Goal: Task Accomplishment & Management: Complete application form

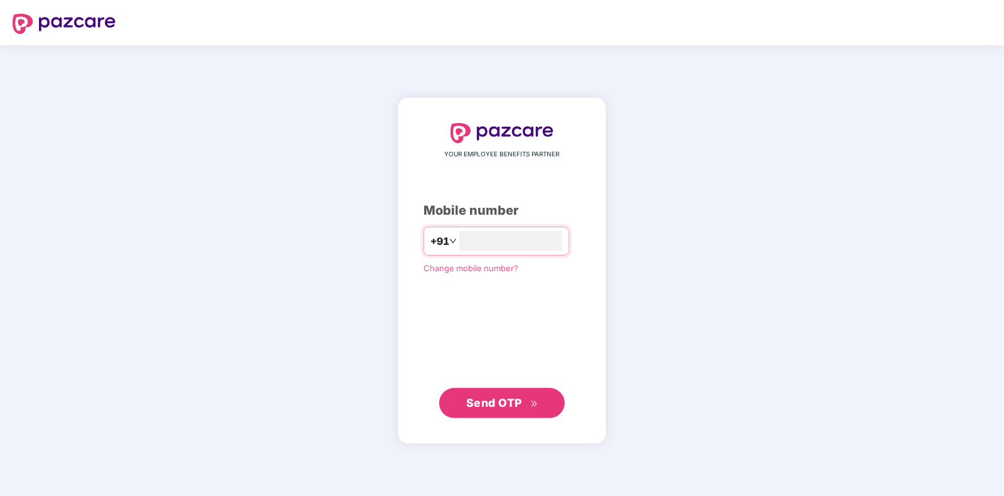
type input "**********"
click at [485, 403] on span "Send OTP" at bounding box center [494, 402] width 56 height 13
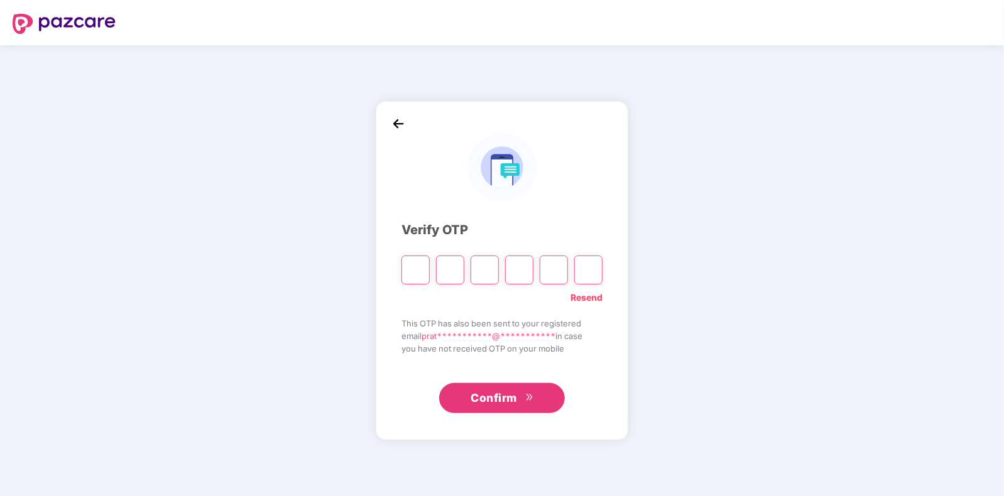
type input "*"
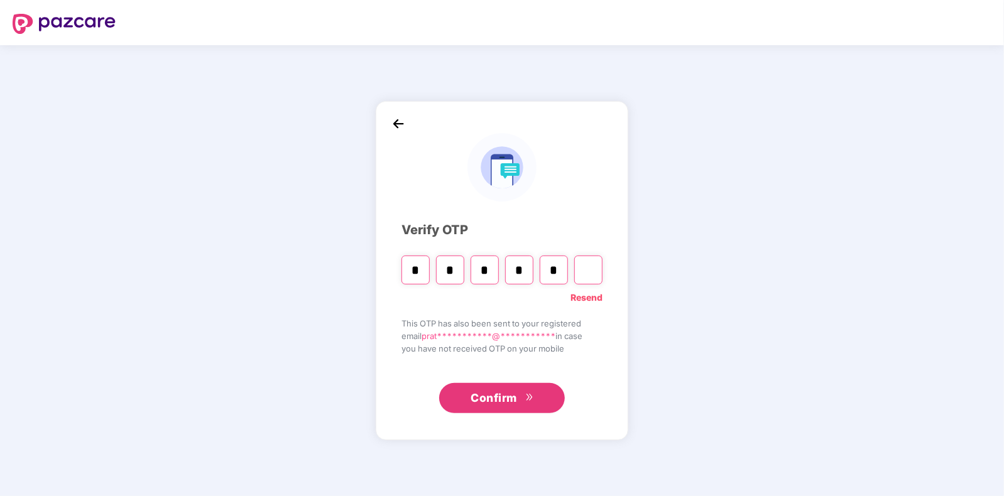
type input "*"
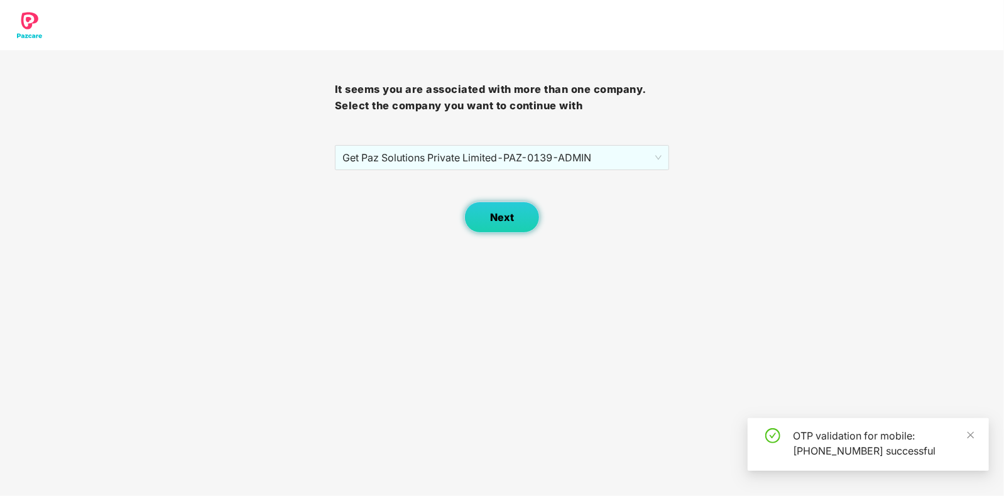
click at [516, 215] on button "Next" at bounding box center [501, 217] width 75 height 31
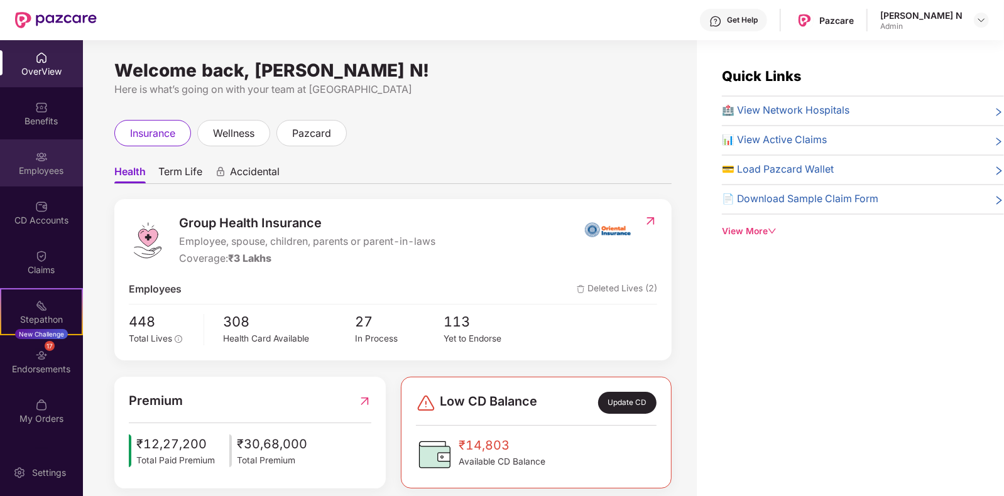
click at [35, 165] on div "Employees" at bounding box center [41, 171] width 83 height 13
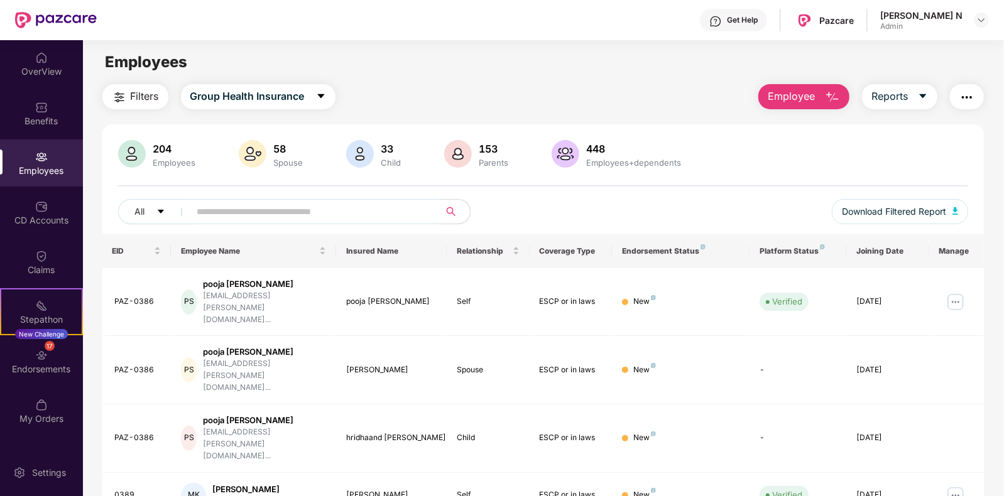
click at [800, 99] on span "Employee" at bounding box center [791, 97] width 47 height 16
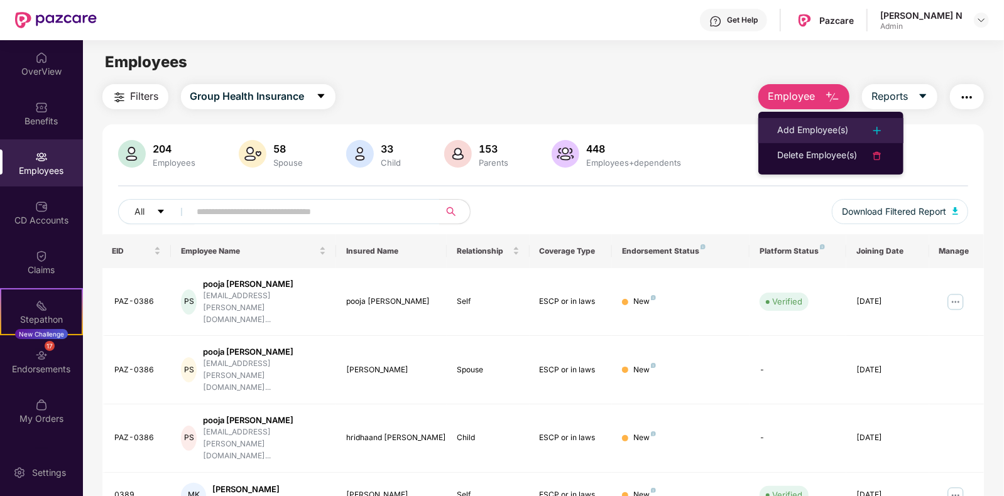
click at [822, 128] on div "Add Employee(s)" at bounding box center [812, 130] width 71 height 15
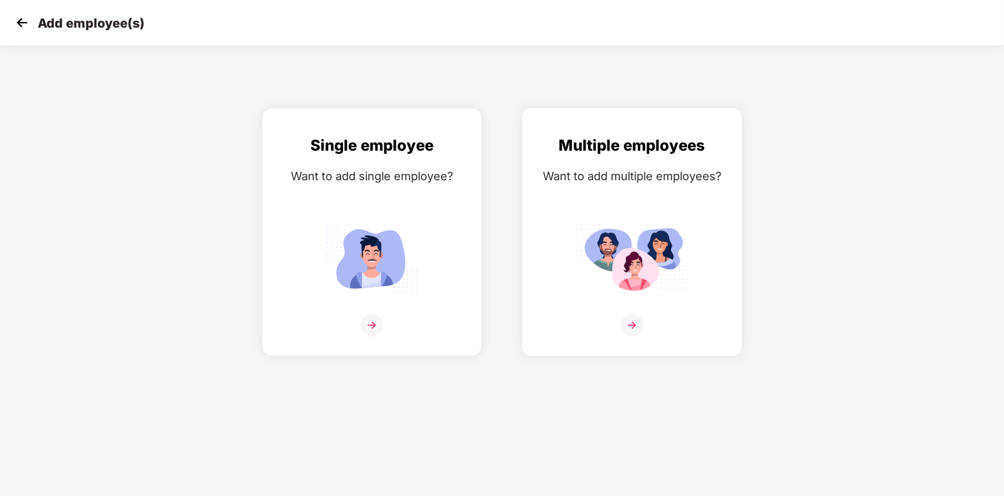
click at [635, 337] on img at bounding box center [632, 325] width 23 height 23
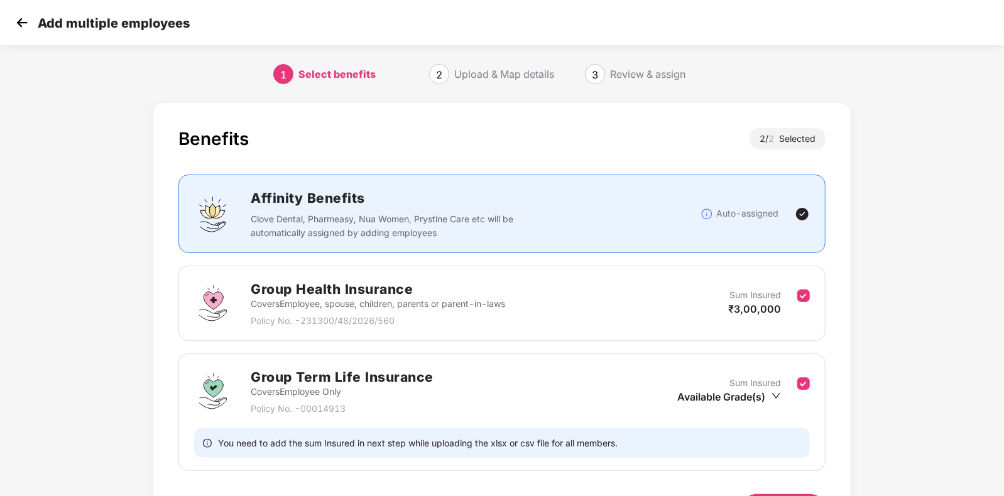
scroll to position [83, 0]
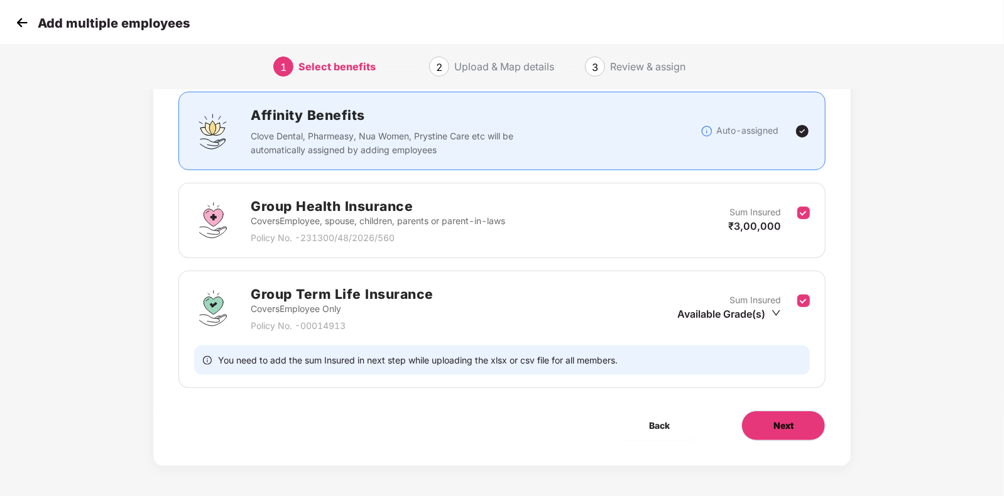
click at [799, 426] on button "Next" at bounding box center [783, 426] width 84 height 30
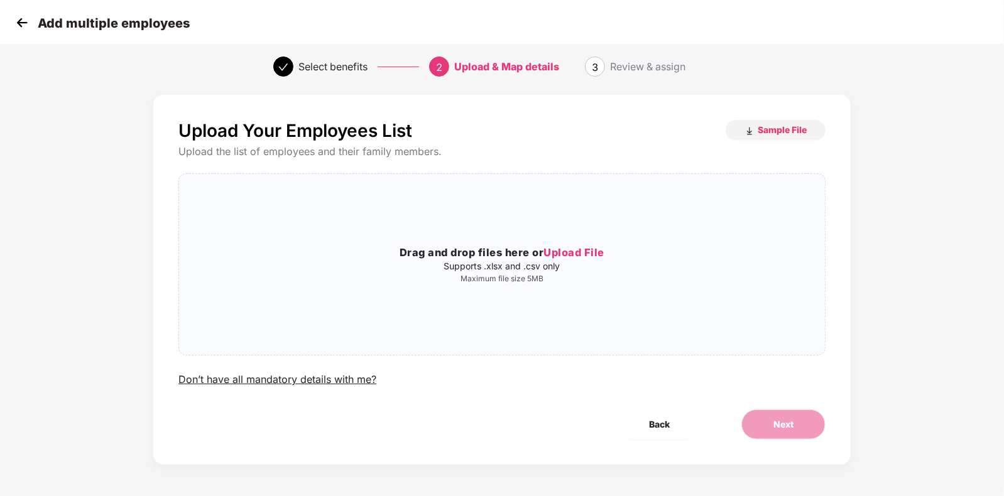
scroll to position [0, 0]
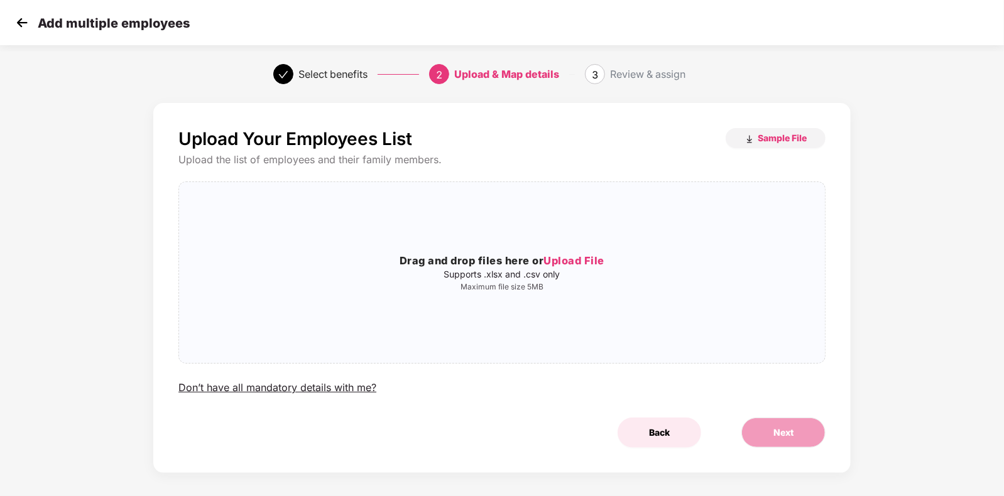
click at [652, 431] on span "Back" at bounding box center [659, 433] width 21 height 14
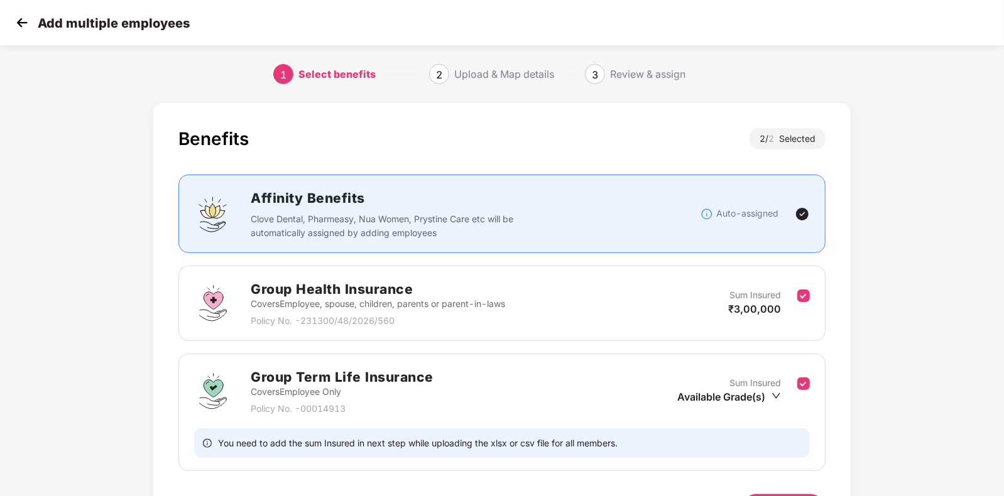
click at [782, 393] on div "Sum Insured Available Grade(s)" at bounding box center [737, 391] width 120 height 31
click at [772, 393] on icon "down" at bounding box center [776, 395] width 9 height 9
click at [688, 417] on icon "check-circle" at bounding box center [688, 417] width 8 height 8
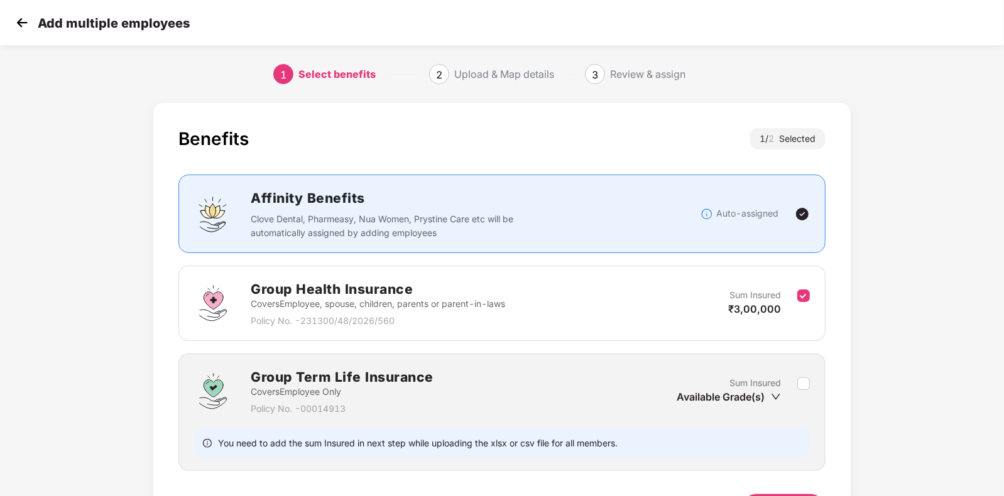
click at [780, 393] on icon "down" at bounding box center [776, 397] width 10 height 10
click at [774, 398] on icon "down" at bounding box center [776, 397] width 10 height 10
click at [802, 386] on div "Sum Insured Available Grade(s)" at bounding box center [743, 391] width 133 height 31
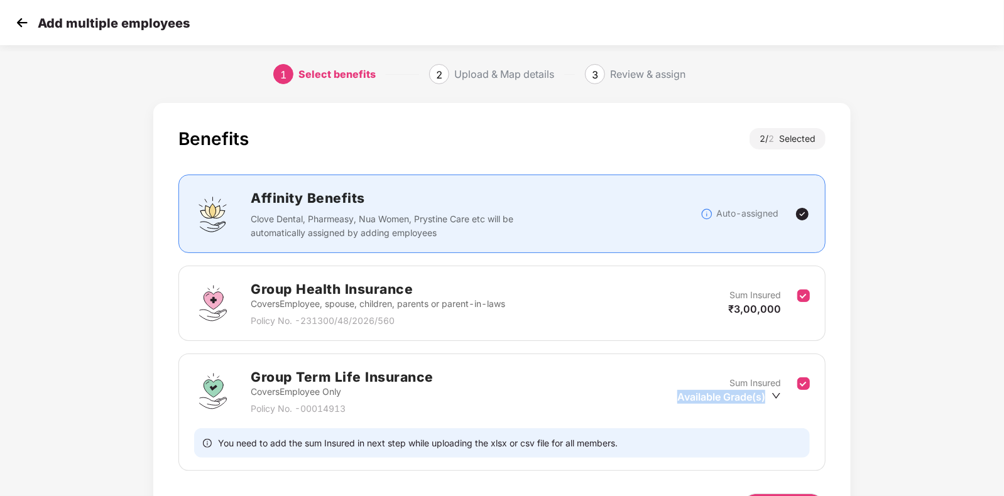
scroll to position [83, 0]
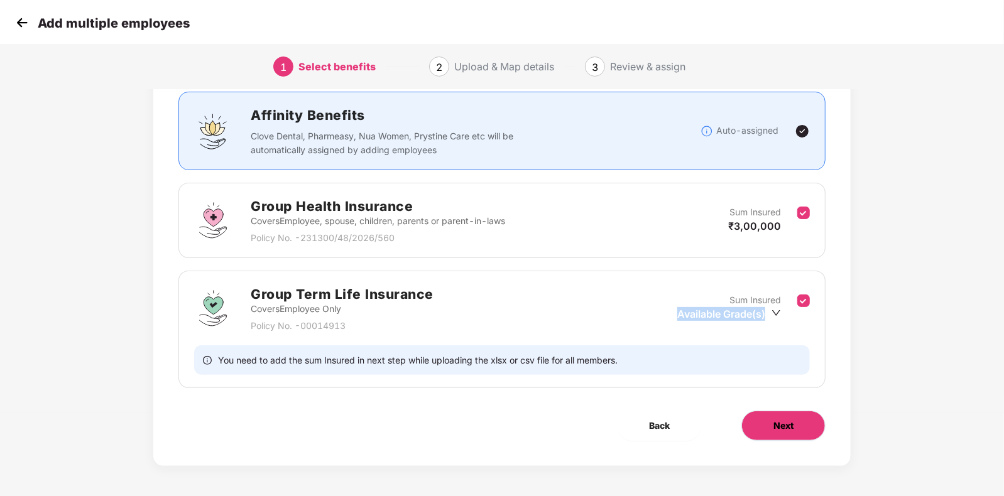
click at [787, 432] on span "Next" at bounding box center [783, 426] width 20 height 14
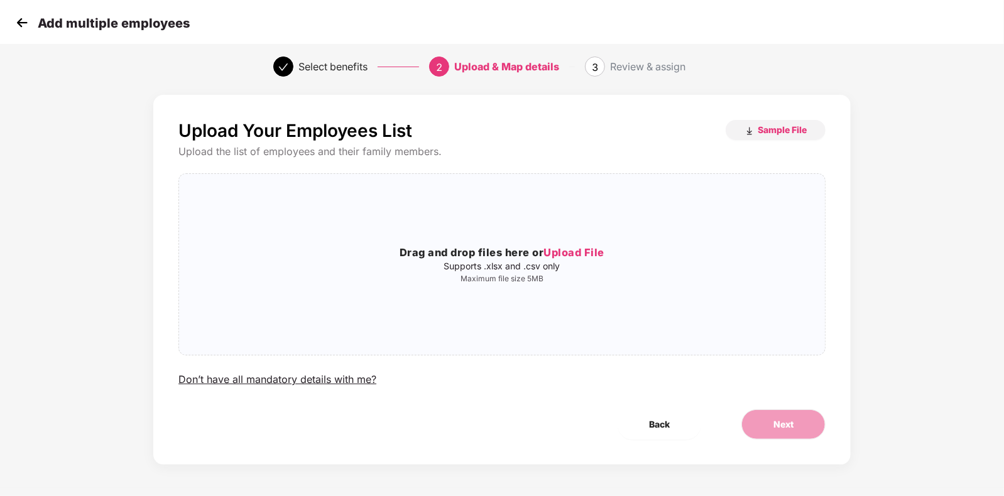
scroll to position [0, 0]
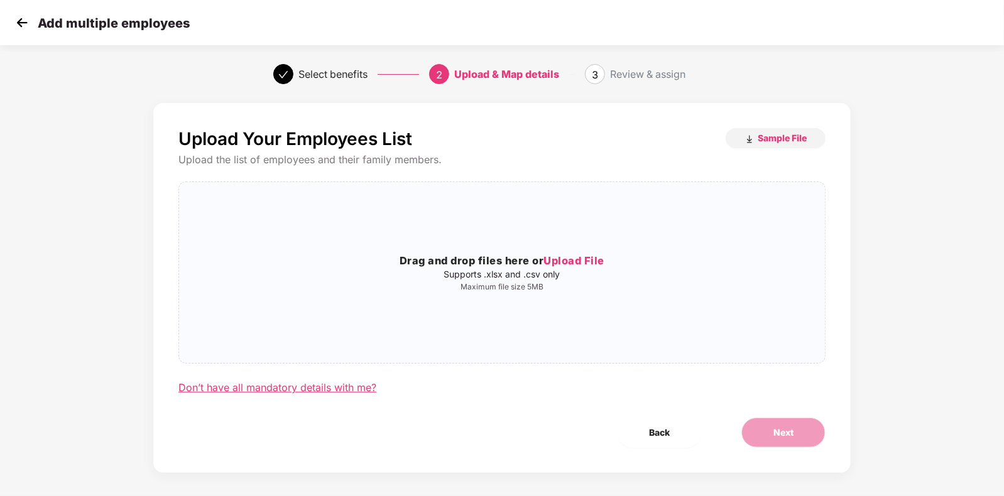
click at [323, 389] on div "Don’t have all mandatory details with me?" at bounding box center [277, 387] width 198 height 13
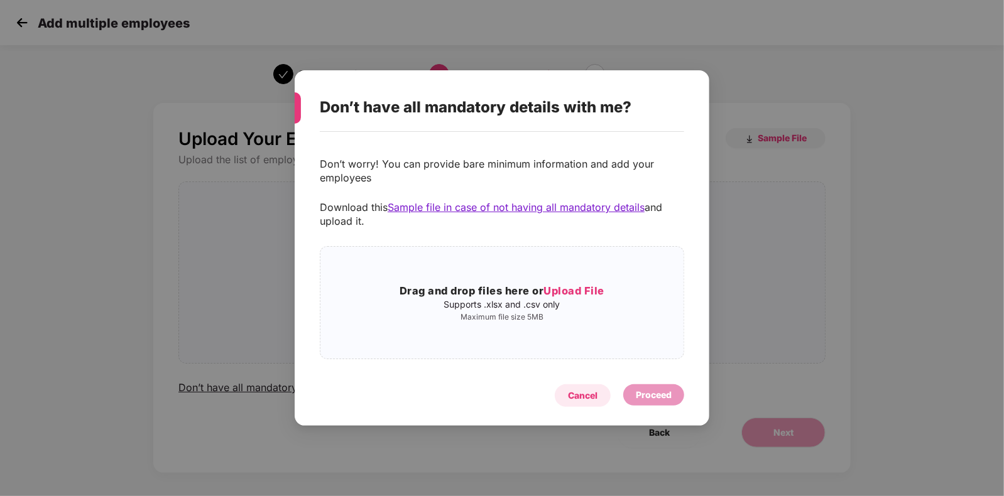
click at [585, 398] on div "Cancel" at bounding box center [583, 396] width 30 height 14
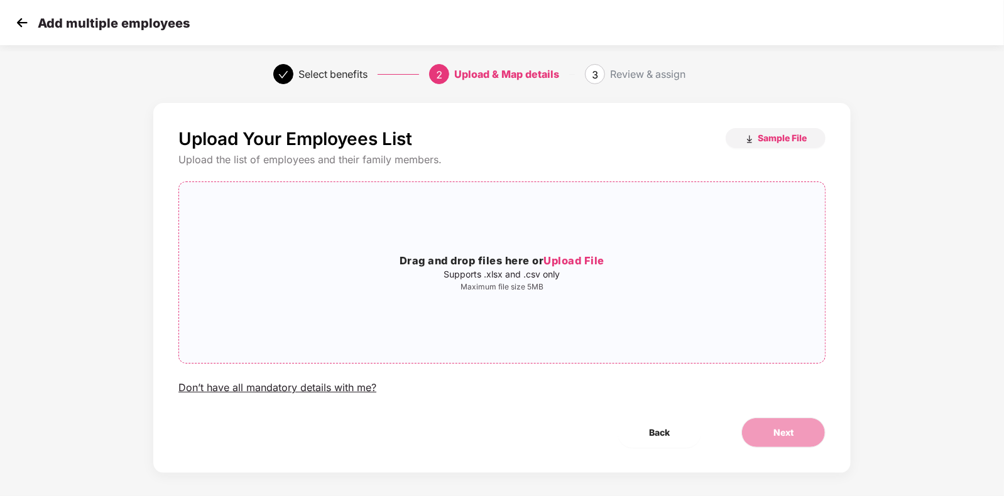
click at [581, 263] on span "Upload File" at bounding box center [573, 260] width 61 height 13
click at [314, 384] on div "Don’t have all mandatory details with me?" at bounding box center [277, 387] width 198 height 13
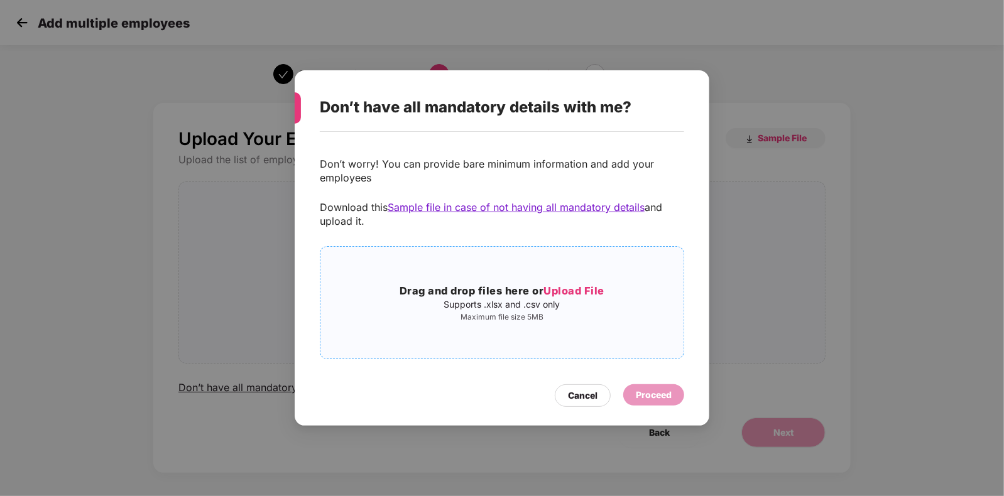
click at [575, 285] on span "Upload File" at bounding box center [574, 291] width 61 height 13
click at [575, 207] on span "Sample file in case of not having all mandatory details" at bounding box center [516, 207] width 257 height 13
click at [581, 399] on div "Cancel" at bounding box center [583, 396] width 30 height 14
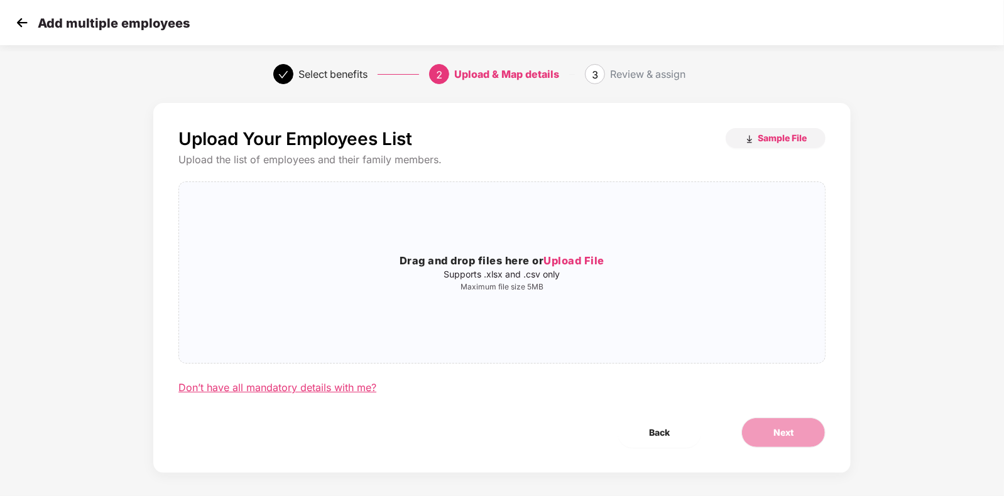
click at [331, 383] on div "Don’t have all mandatory details with me?" at bounding box center [277, 387] width 198 height 13
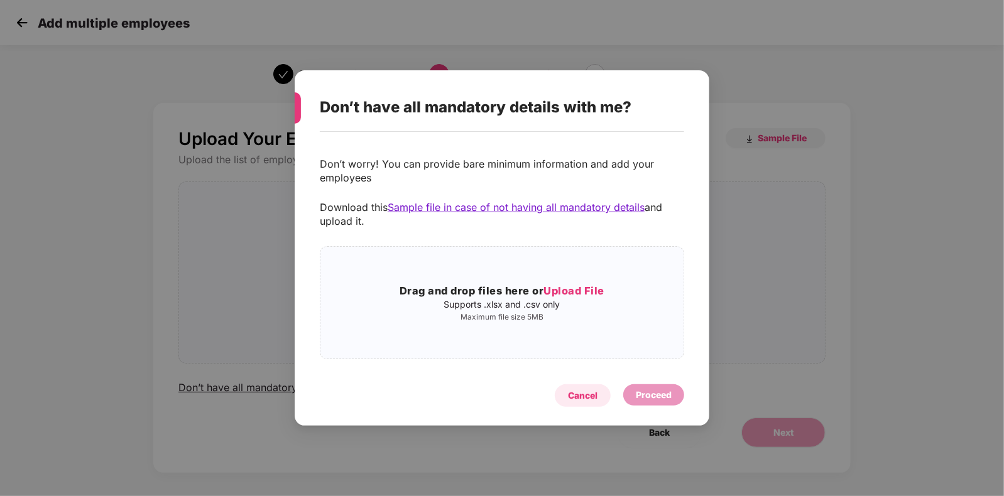
click at [584, 396] on div "Cancel" at bounding box center [583, 396] width 30 height 14
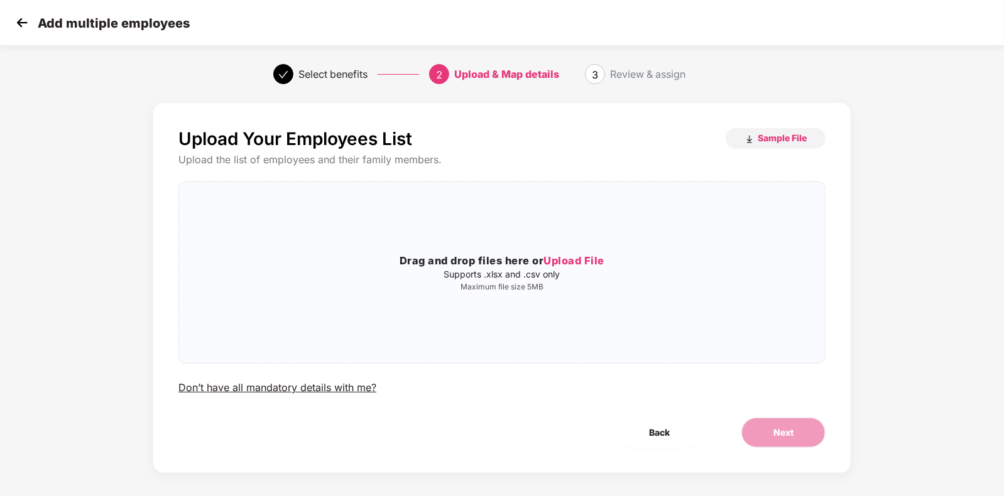
click at [342, 77] on div "Select benefits" at bounding box center [332, 74] width 69 height 20
click at [653, 430] on span "Back" at bounding box center [659, 433] width 21 height 14
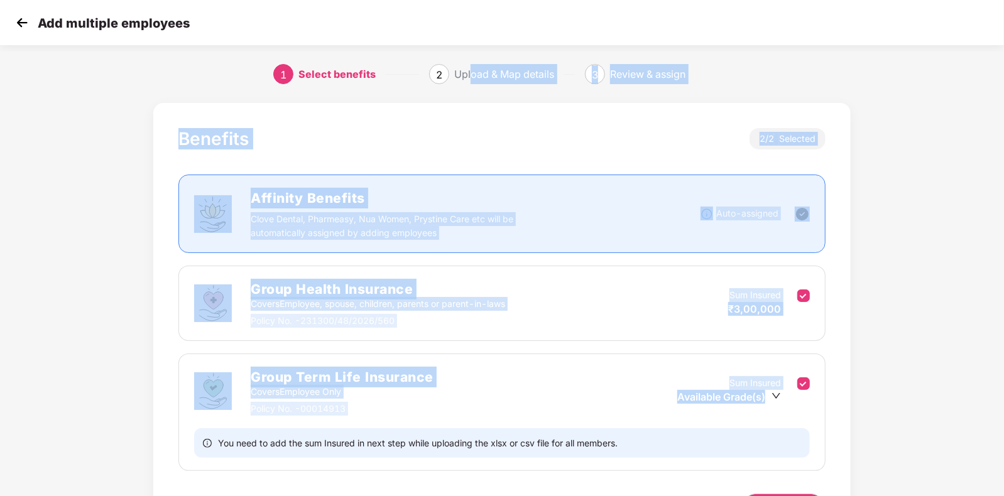
drag, startPoint x: 469, startPoint y: 75, endPoint x: 826, endPoint y: 401, distance: 483.8
click at [826, 401] on section "Add multiple employees 1 Select benefits 2 Upload & Map details 3 Review & assi…" at bounding box center [502, 248] width 1004 height 496
click at [853, 328] on div "Benefits 2 / 2 Selected Affinity Benefits Clove Dental, Pharmeasy, Nua Women, P…" at bounding box center [502, 339] width 837 height 484
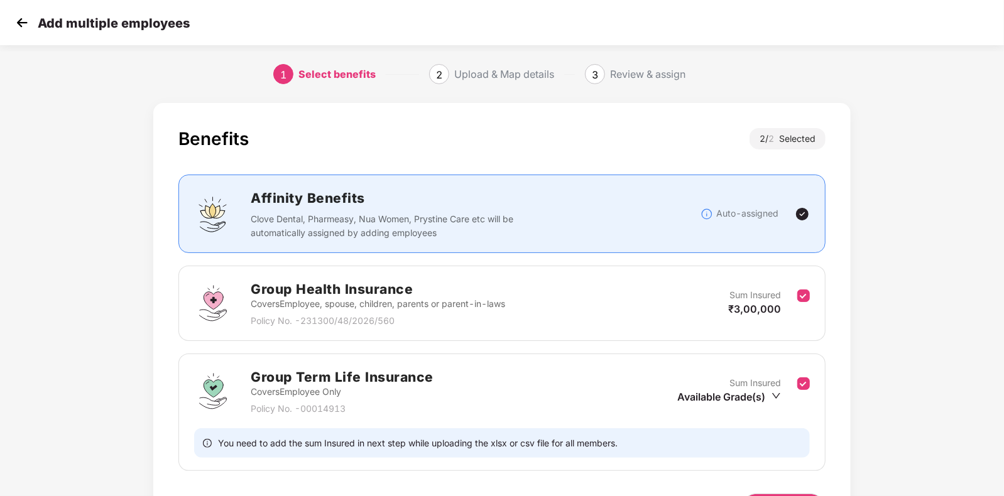
scroll to position [83, 0]
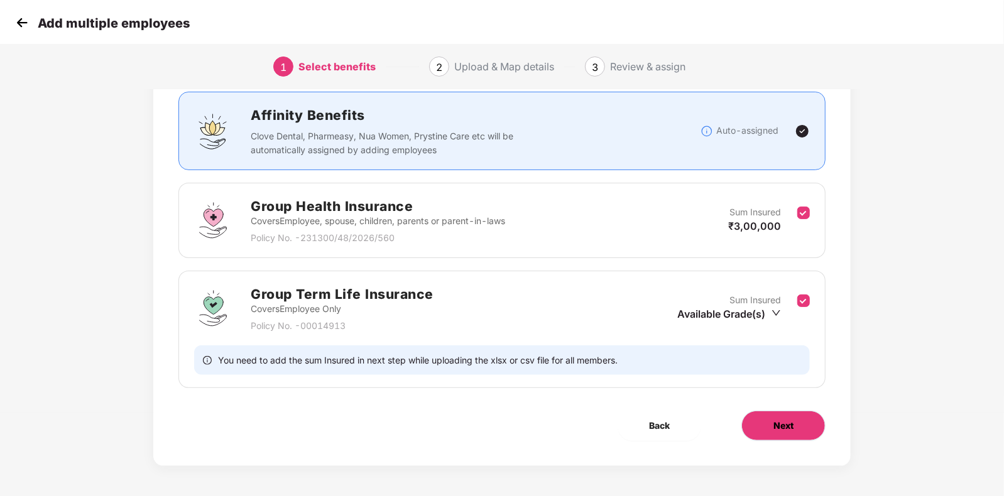
click at [782, 428] on span "Next" at bounding box center [783, 426] width 20 height 14
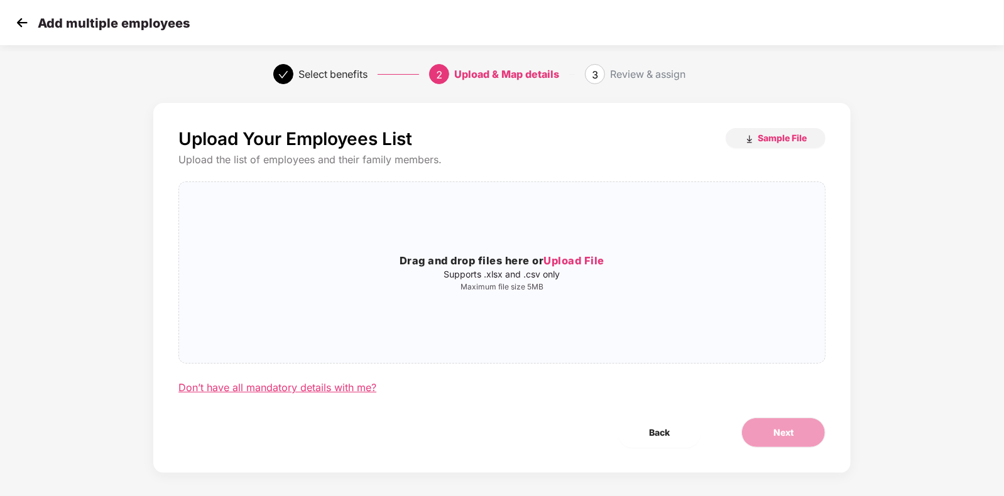
click at [310, 388] on div "Don’t have all mandatory details with me?" at bounding box center [277, 387] width 198 height 13
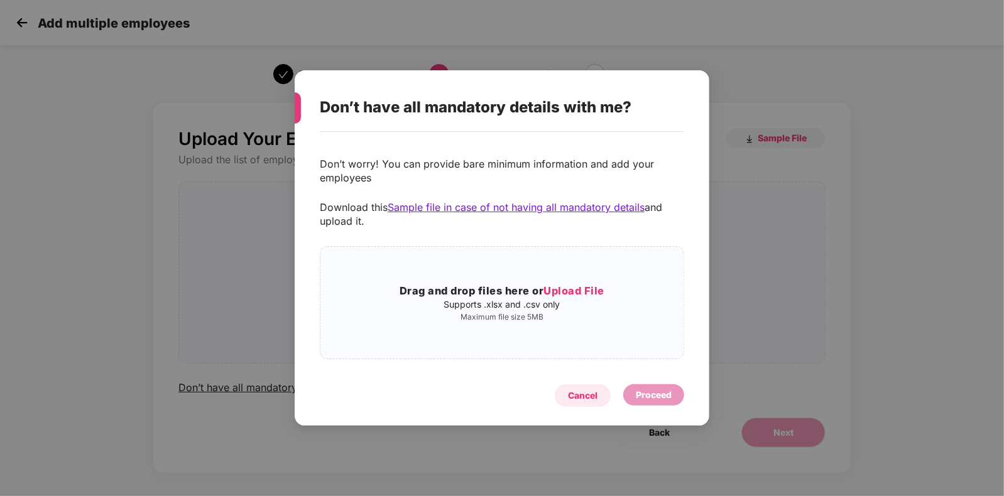
click at [565, 394] on div "Cancel" at bounding box center [583, 395] width 56 height 23
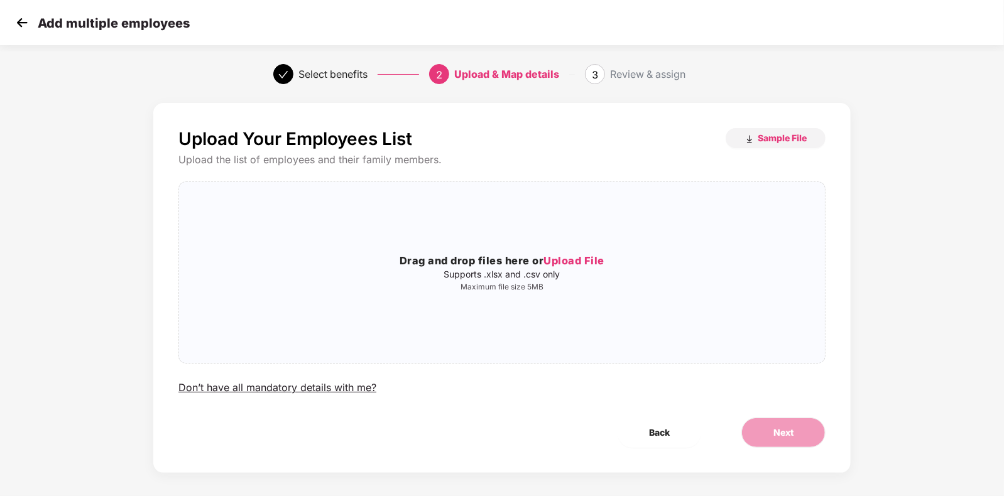
click at [327, 60] on div "Select benefits 2 Upload & Map details 3 Review & assign" at bounding box center [502, 74] width 1004 height 45
click at [20, 21] on img at bounding box center [22, 22] width 19 height 19
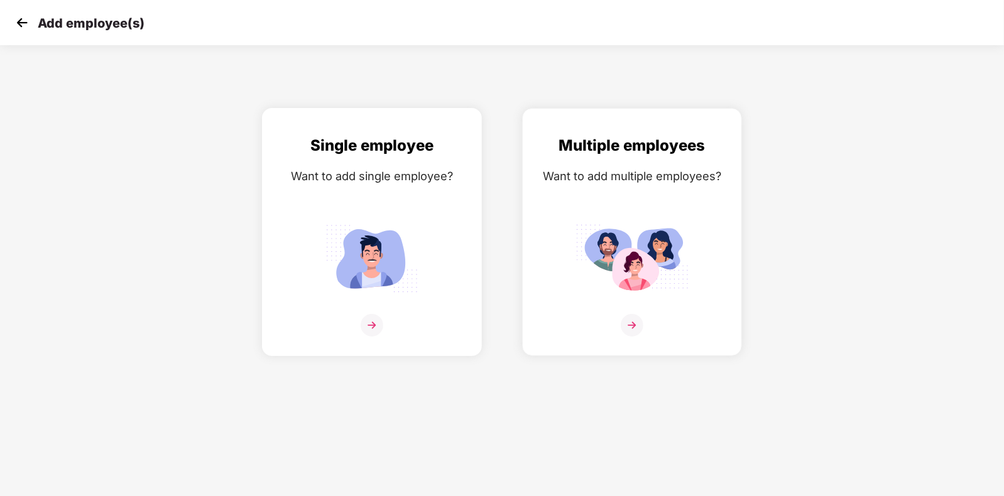
click at [376, 337] on img at bounding box center [372, 325] width 23 height 23
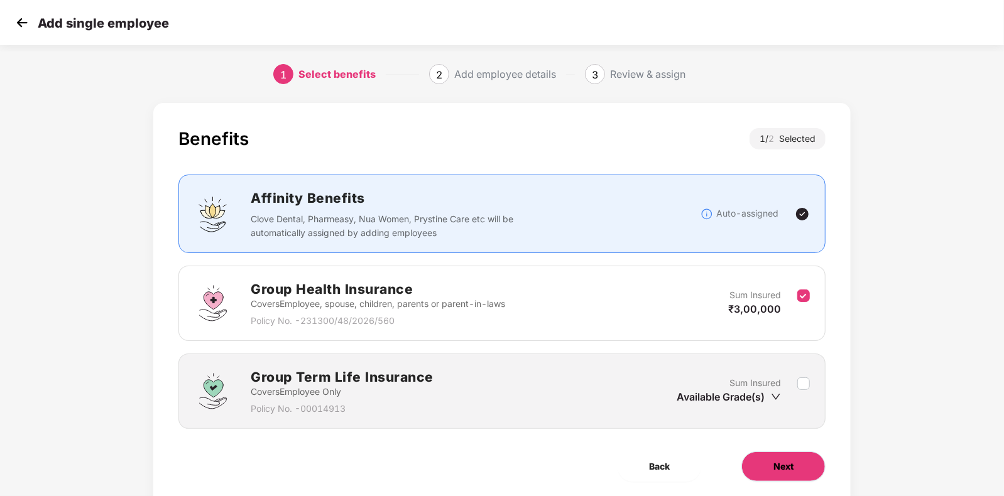
click at [794, 471] on button "Next" at bounding box center [783, 467] width 84 height 30
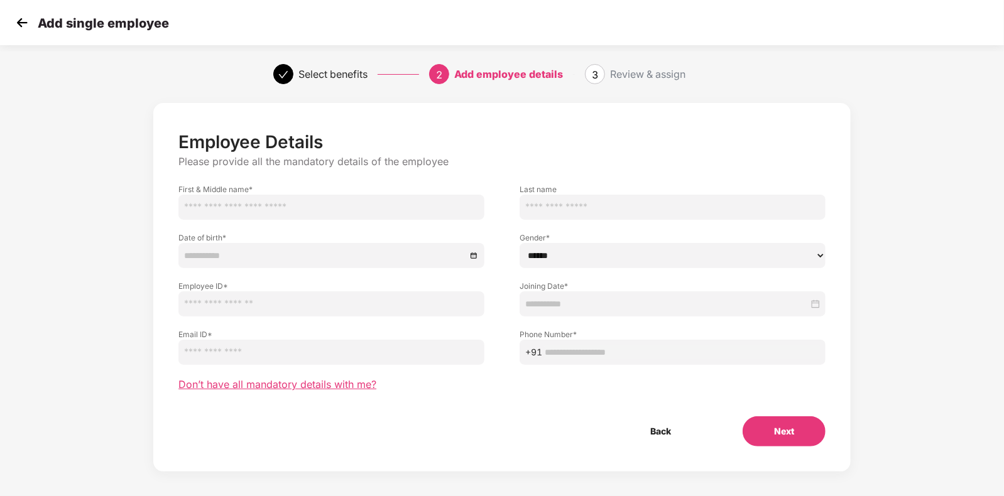
click at [334, 387] on span "Don’t have all mandatory details with me?" at bounding box center [277, 384] width 198 height 13
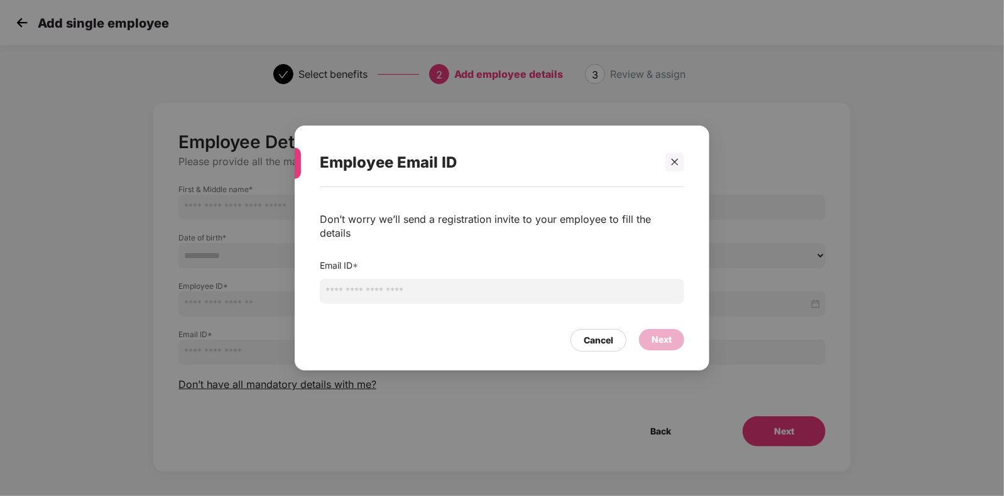
click at [356, 293] on input "email" at bounding box center [502, 291] width 364 height 25
paste input "**********"
type input "**********"
click at [653, 333] on div "Next" at bounding box center [662, 340] width 20 height 14
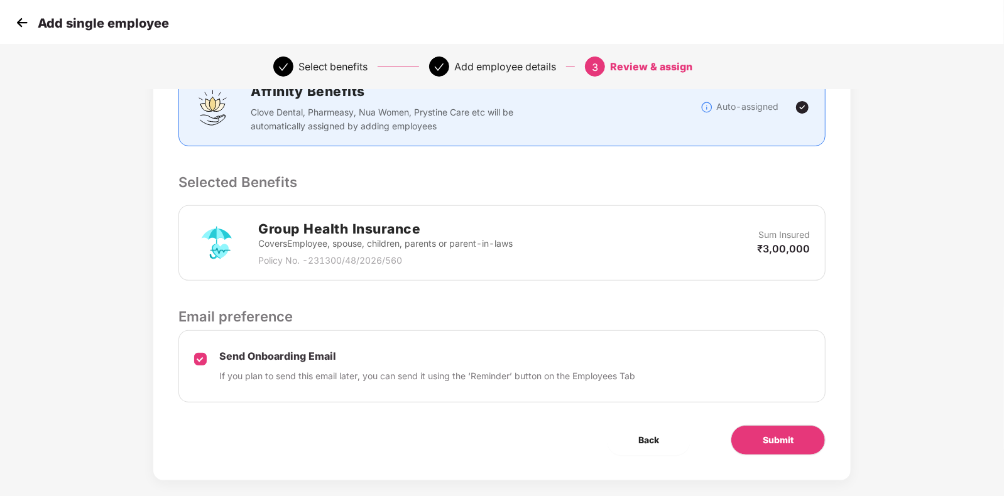
scroll to position [204, 0]
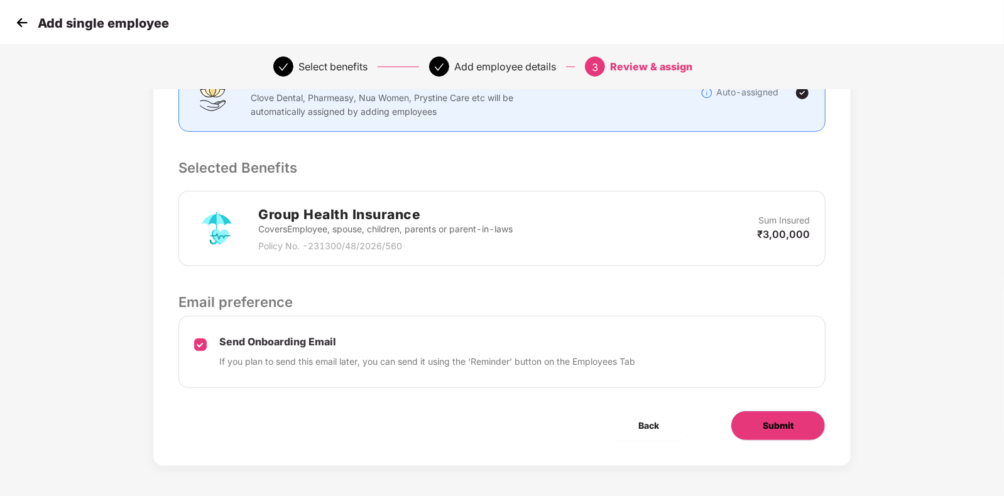
click at [764, 427] on span "Submit" at bounding box center [778, 426] width 31 height 14
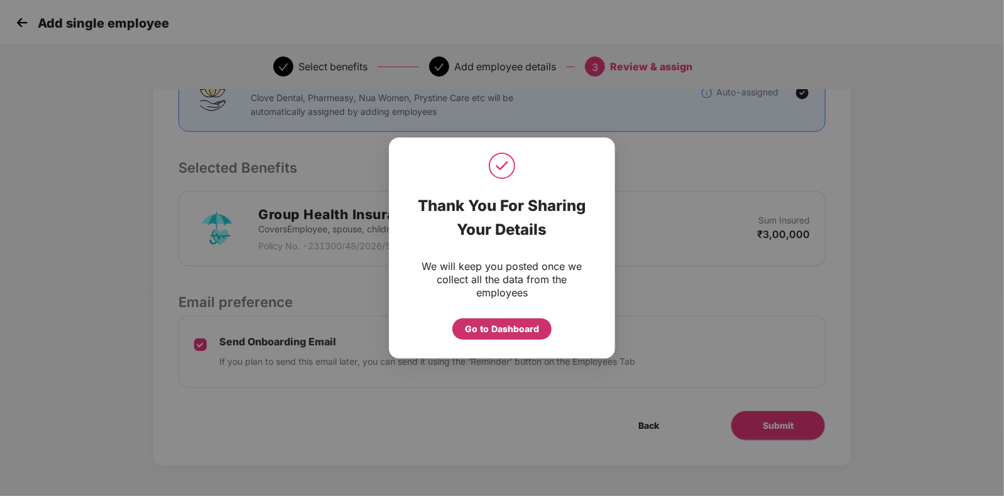
click at [504, 319] on div "Go to Dashboard" at bounding box center [501, 329] width 99 height 21
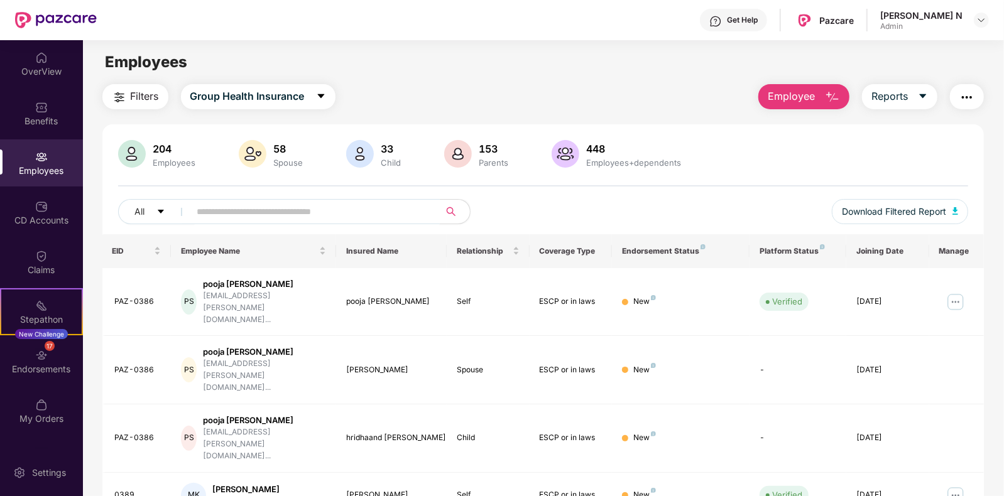
click at [227, 216] on input "text" at bounding box center [310, 211] width 226 height 19
paste input "**********"
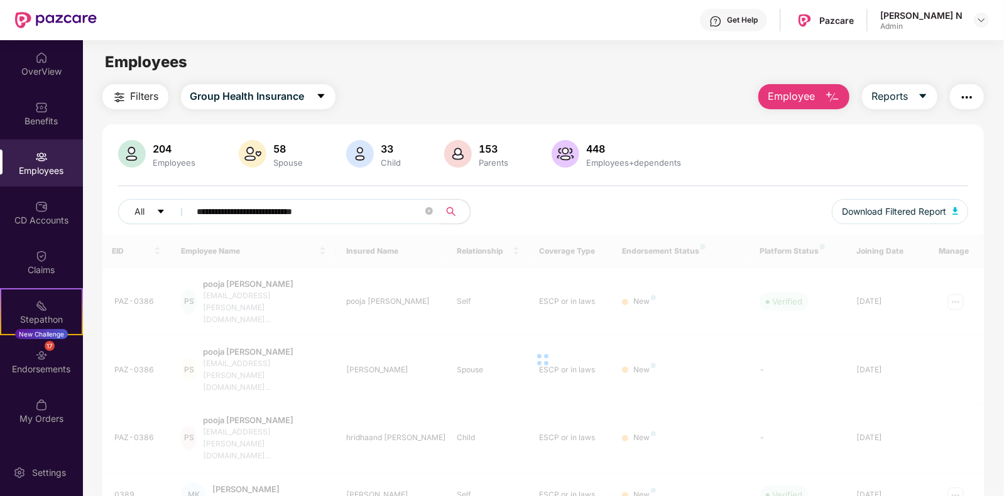
type input "**********"
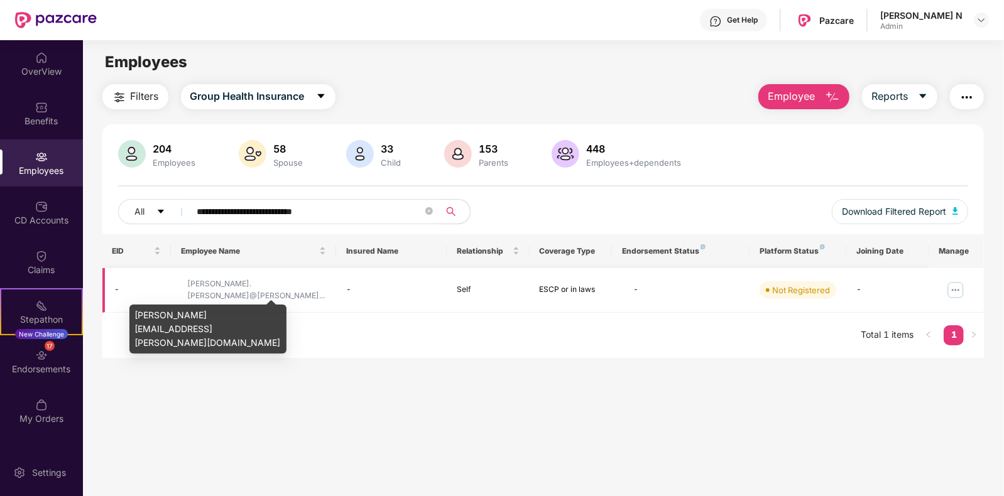
click at [249, 283] on div "ravikumar.thummala@paz..." at bounding box center [256, 290] width 139 height 24
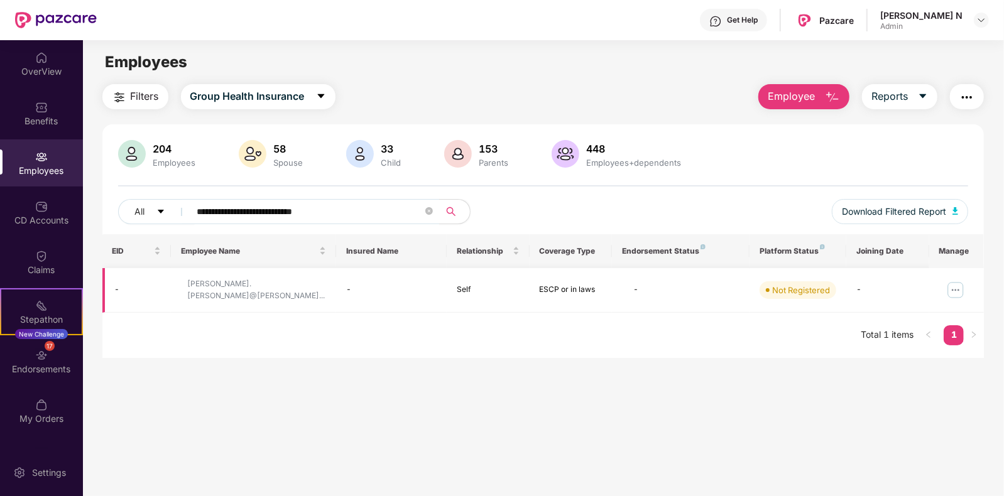
click at [952, 287] on img at bounding box center [956, 290] width 20 height 20
click at [369, 215] on input "**********" at bounding box center [310, 211] width 226 height 19
